Goal: Transaction & Acquisition: Download file/media

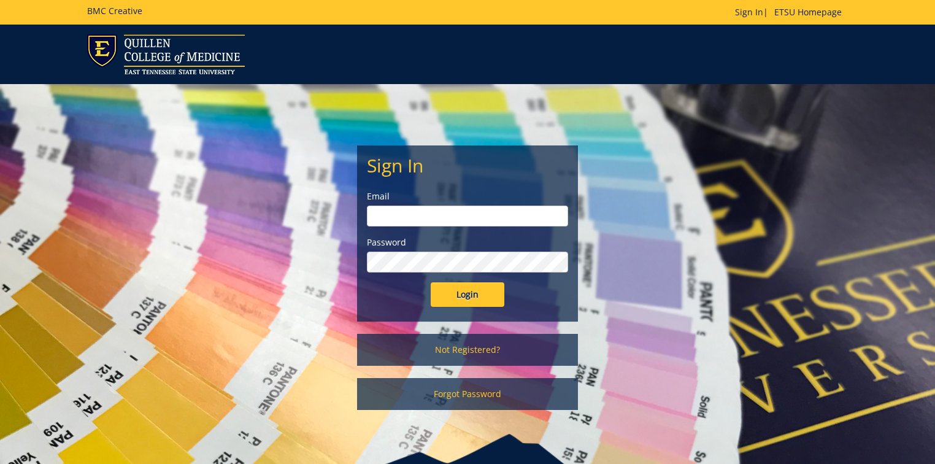
type input "[PERSON_NAME][EMAIL_ADDRESS][DOMAIN_NAME]"
click at [478, 290] on input "Login" at bounding box center [468, 294] width 74 height 25
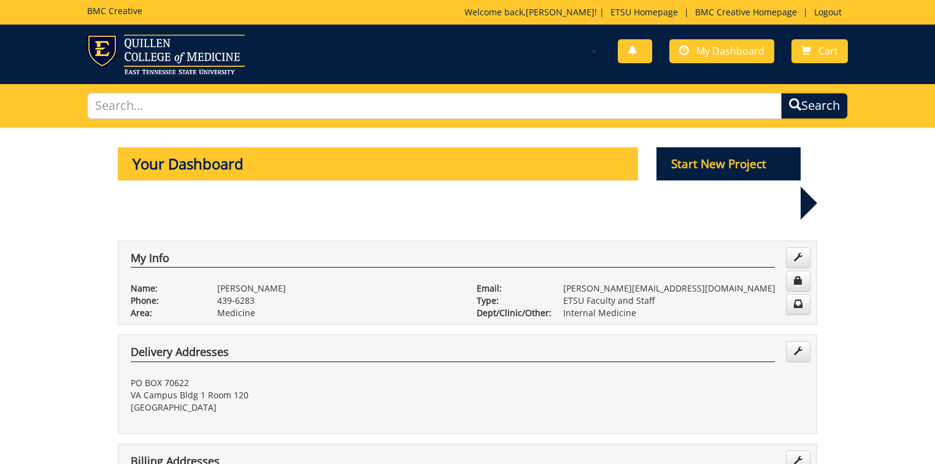
scroll to position [295, 0]
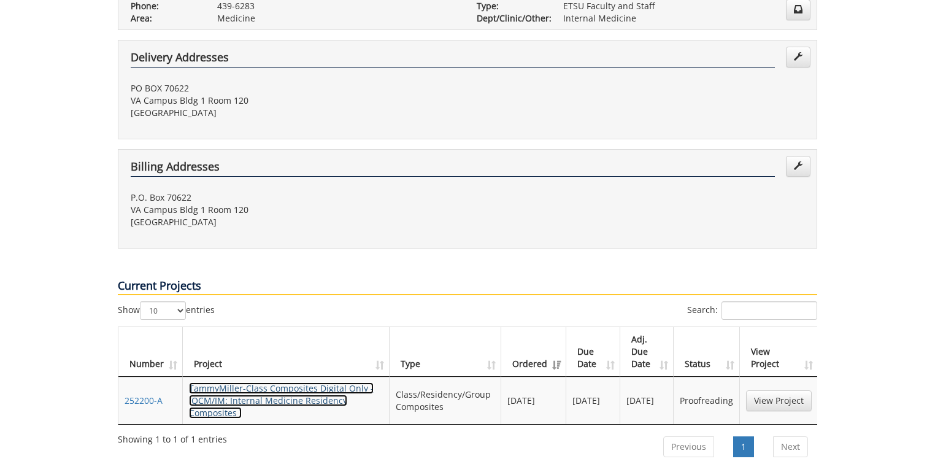
click at [288, 382] on link "TammyMiller-Class Composites Digital Only - (QCM/IM: Internal Medicine Residenc…" at bounding box center [281, 400] width 185 height 36
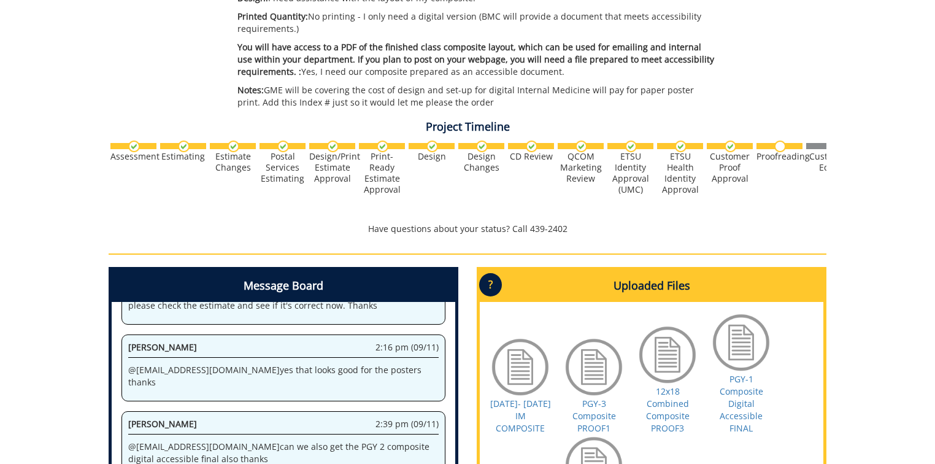
scroll to position [491, 0]
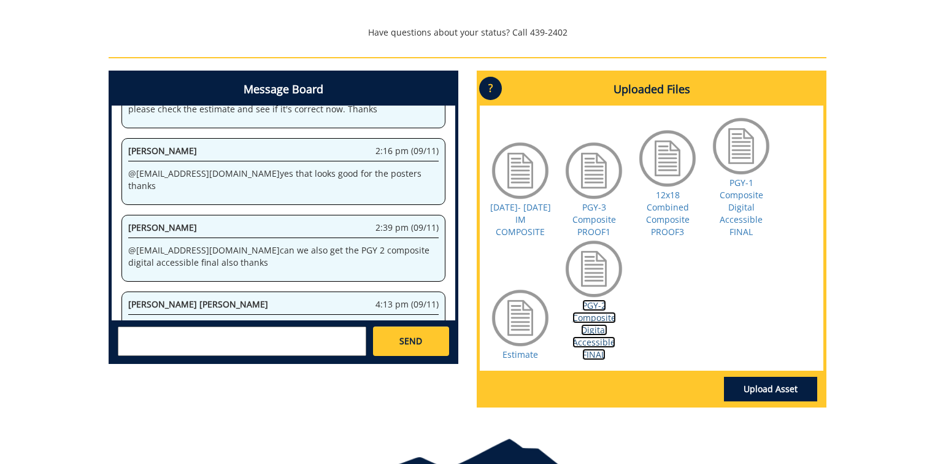
click at [592, 327] on link "PGY-2 Composite Digital Accessible FINAL" at bounding box center [595, 329] width 44 height 61
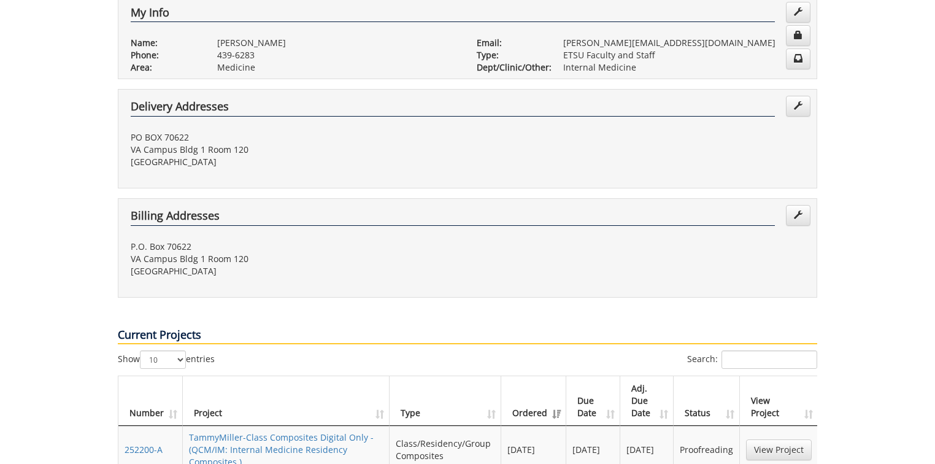
scroll to position [344, 0]
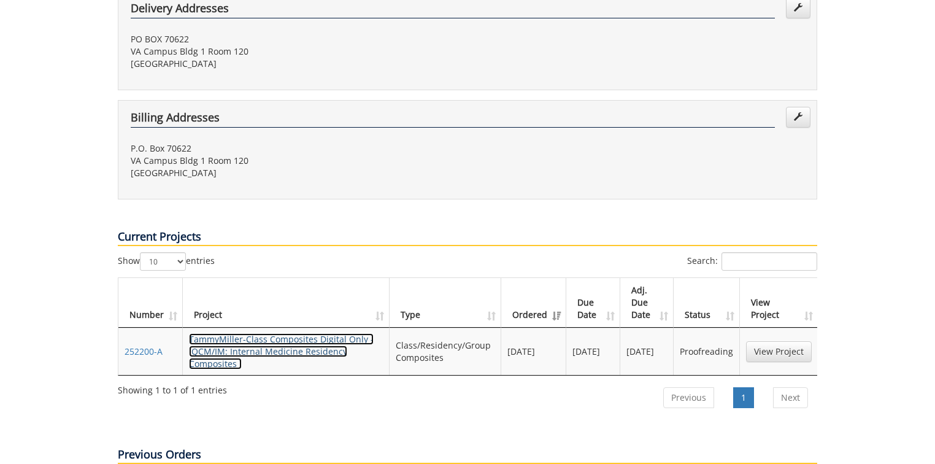
click at [339, 333] on link "TammyMiller-Class Composites Digital Only - (QCM/IM: Internal Medicine Residenc…" at bounding box center [281, 351] width 185 height 36
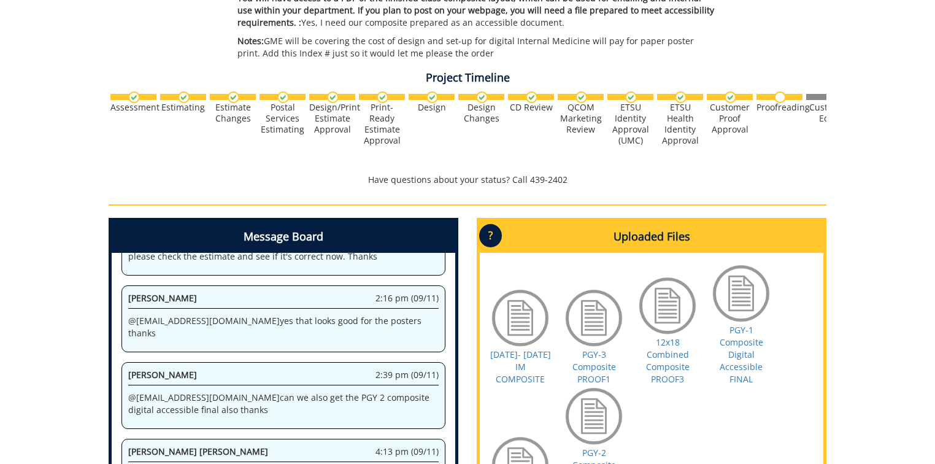
scroll to position [540, 0]
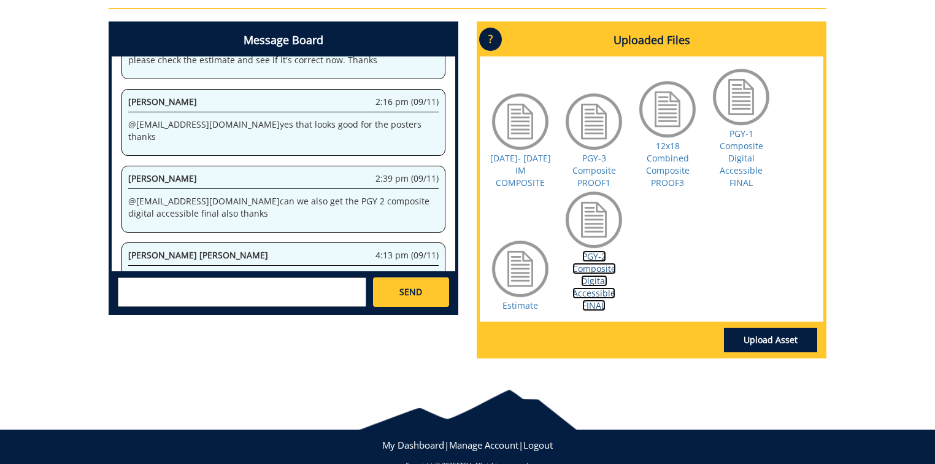
click at [585, 261] on link "PGY-2 Composite Digital Accessible FINAL" at bounding box center [595, 280] width 44 height 61
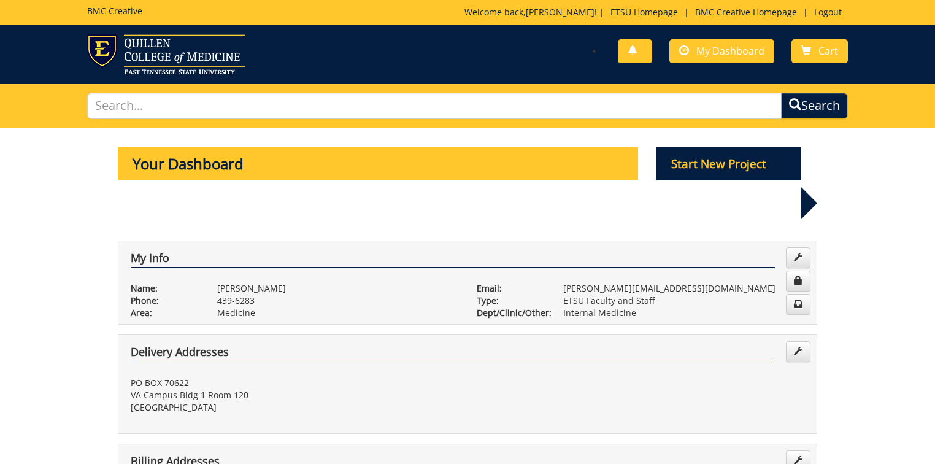
scroll to position [295, 0]
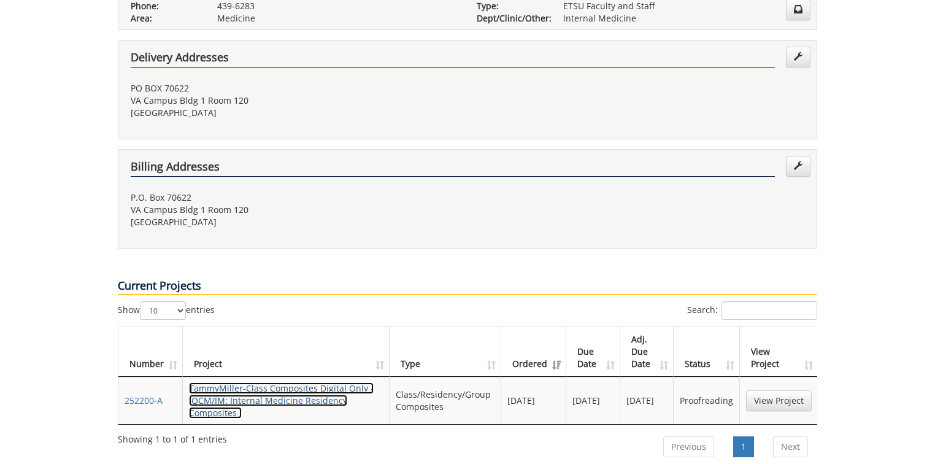
click at [312, 382] on link "TammyMiller-Class Composites Digital Only - (QCM/IM: Internal Medicine Residenc…" at bounding box center [281, 400] width 185 height 36
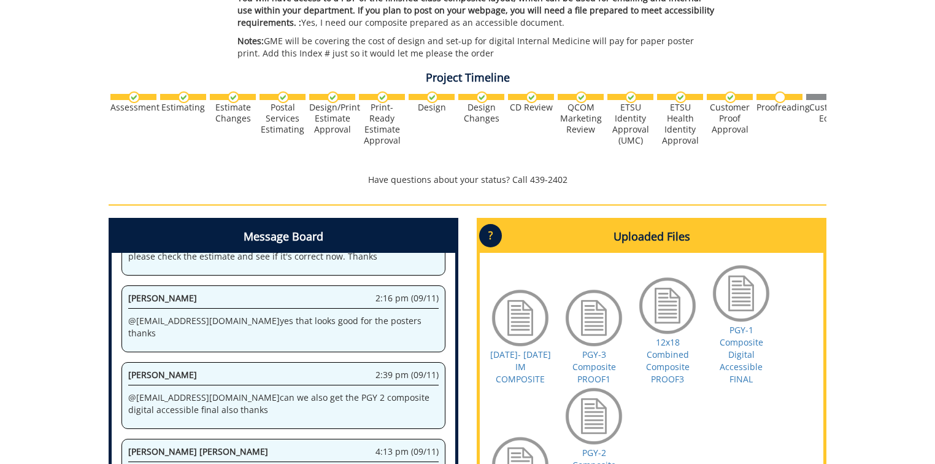
scroll to position [442, 0]
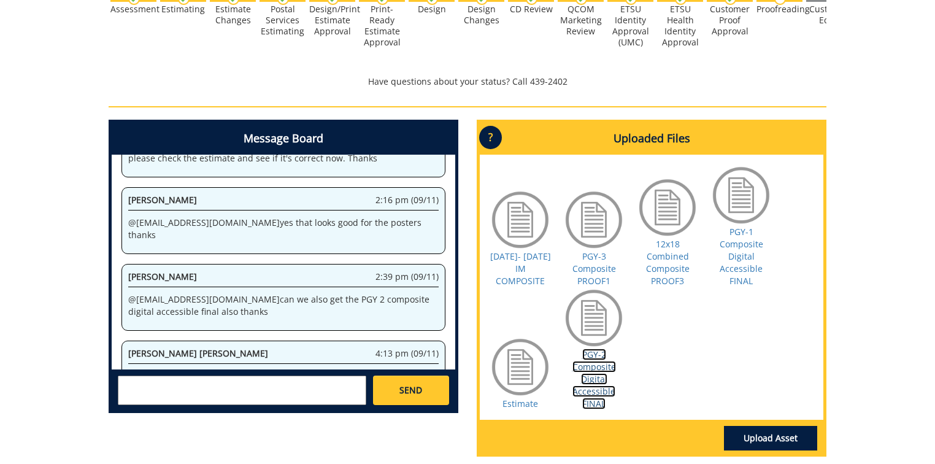
click at [589, 359] on link "PGY-2 Composite Digital Accessible FINAL" at bounding box center [595, 379] width 44 height 61
click at [744, 248] on link "PGY-1 Composite Digital Accessible FINAL" at bounding box center [742, 256] width 44 height 61
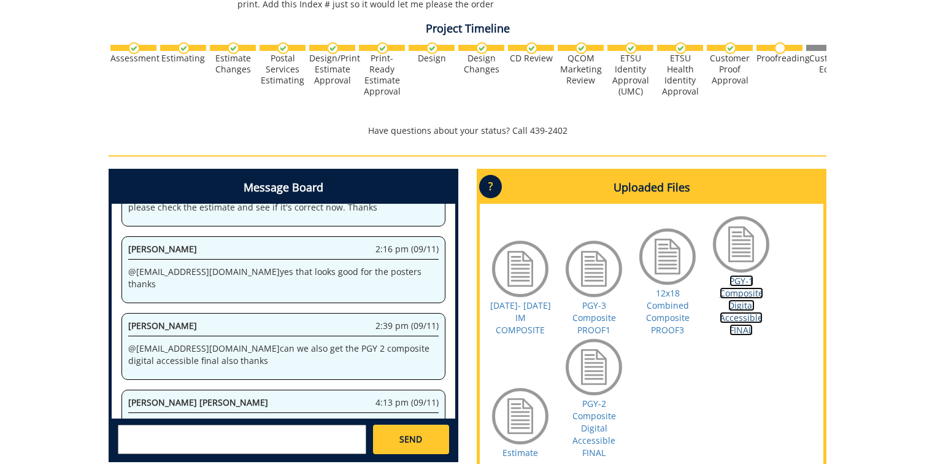
scroll to position [540, 0]
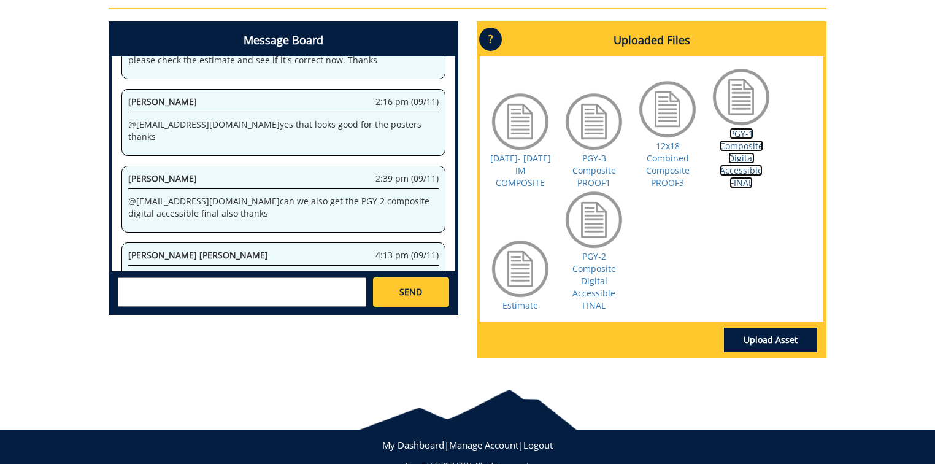
click at [739, 147] on link "PGY-1 Composite Digital Accessible FINAL" at bounding box center [742, 158] width 44 height 61
click at [584, 258] on link "PGY-2 Composite Digital Accessible FINAL" at bounding box center [595, 280] width 44 height 61
